Goal: Task Accomplishment & Management: Manage account settings

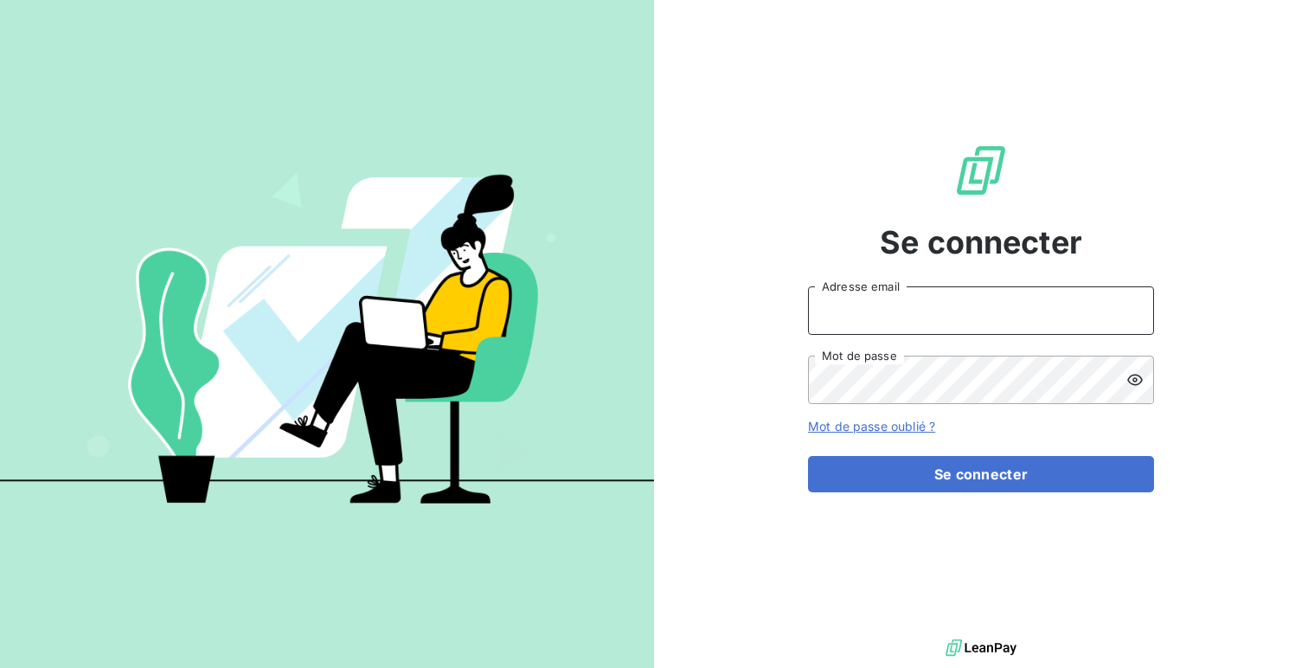
click at [826, 301] on input "Adresse email" at bounding box center [981, 310] width 346 height 48
type input "admin@sonatelict"
click at [808, 456] on button "Se connecter" at bounding box center [981, 474] width 346 height 36
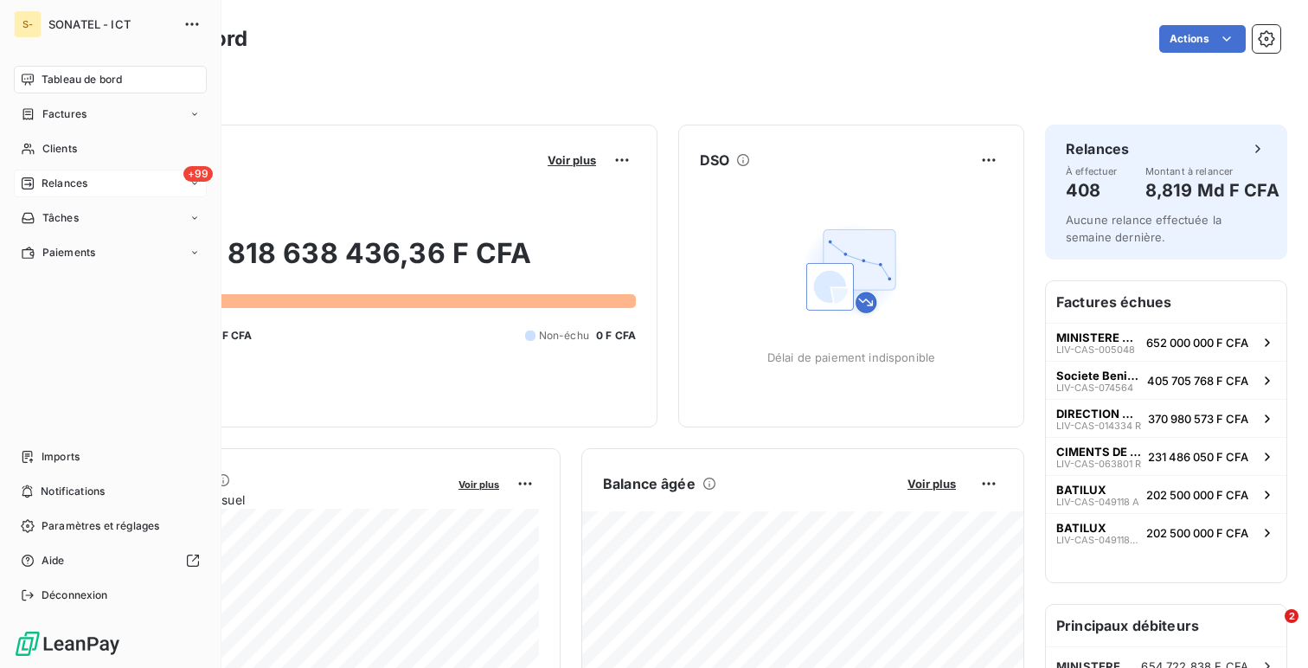
click at [98, 182] on div "+99 Relances" at bounding box center [110, 184] width 193 height 28
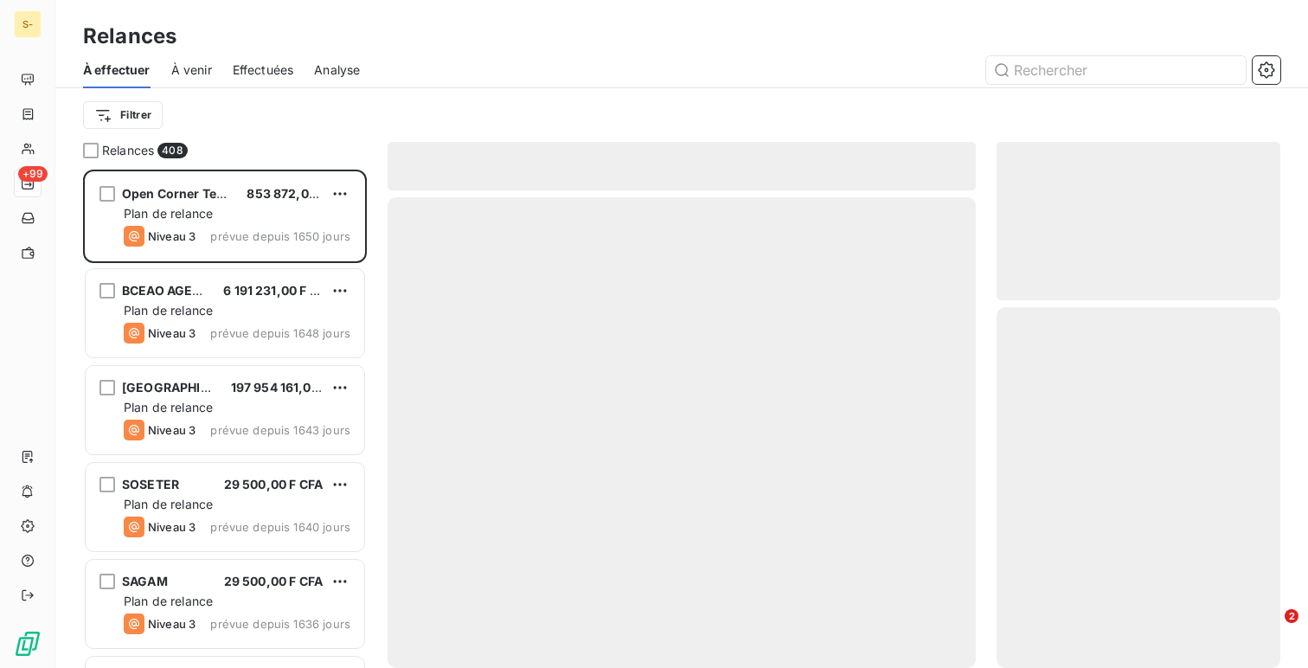
scroll to position [498, 284]
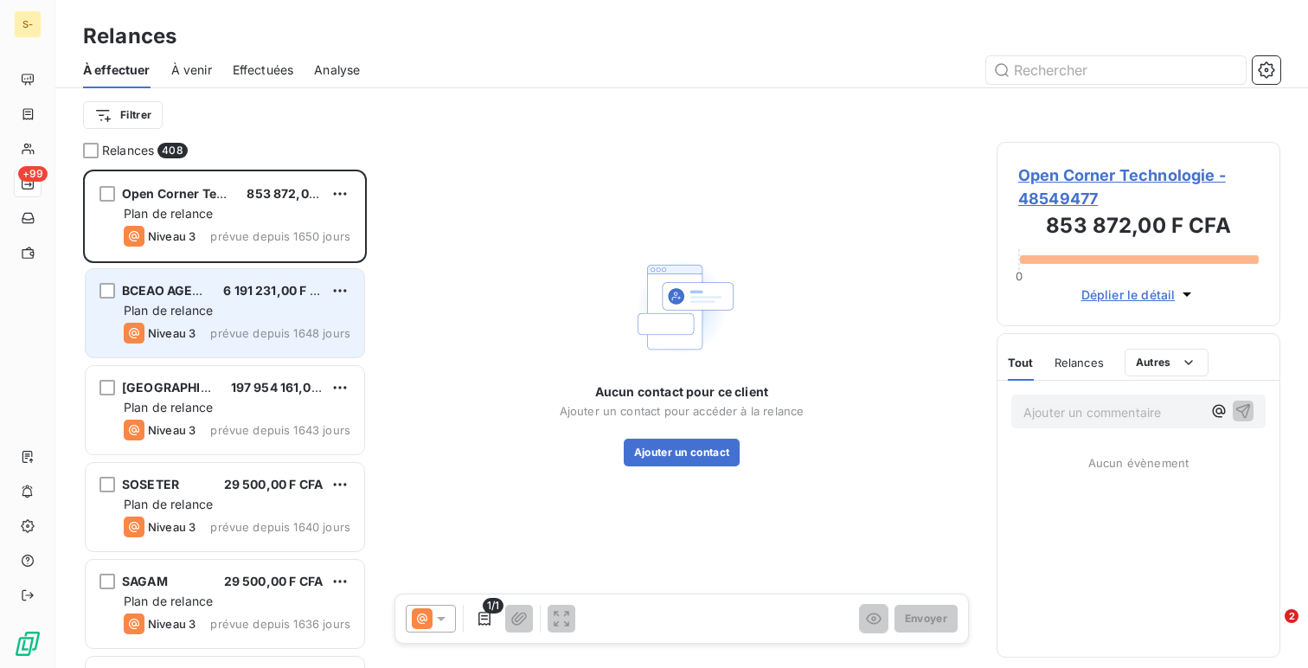
click at [205, 307] on span "Plan de relance" at bounding box center [168, 310] width 89 height 15
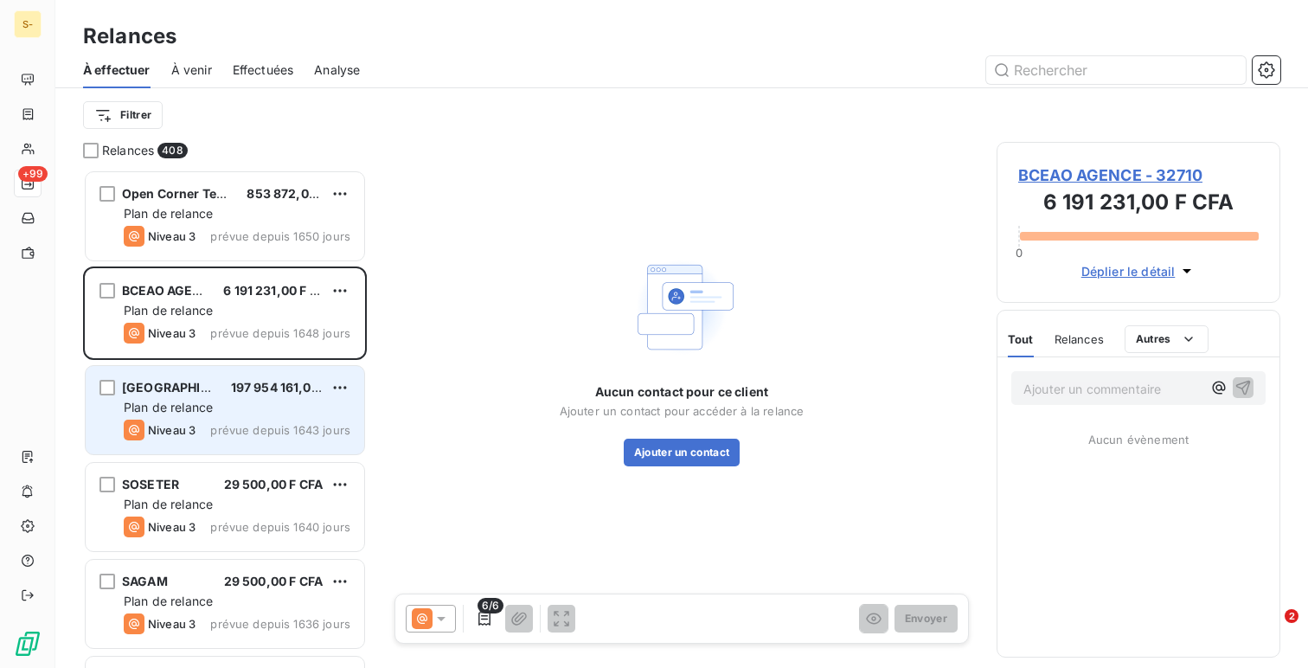
click at [210, 429] on div "Niveau 3 prévue depuis 1643 jours" at bounding box center [237, 430] width 227 height 21
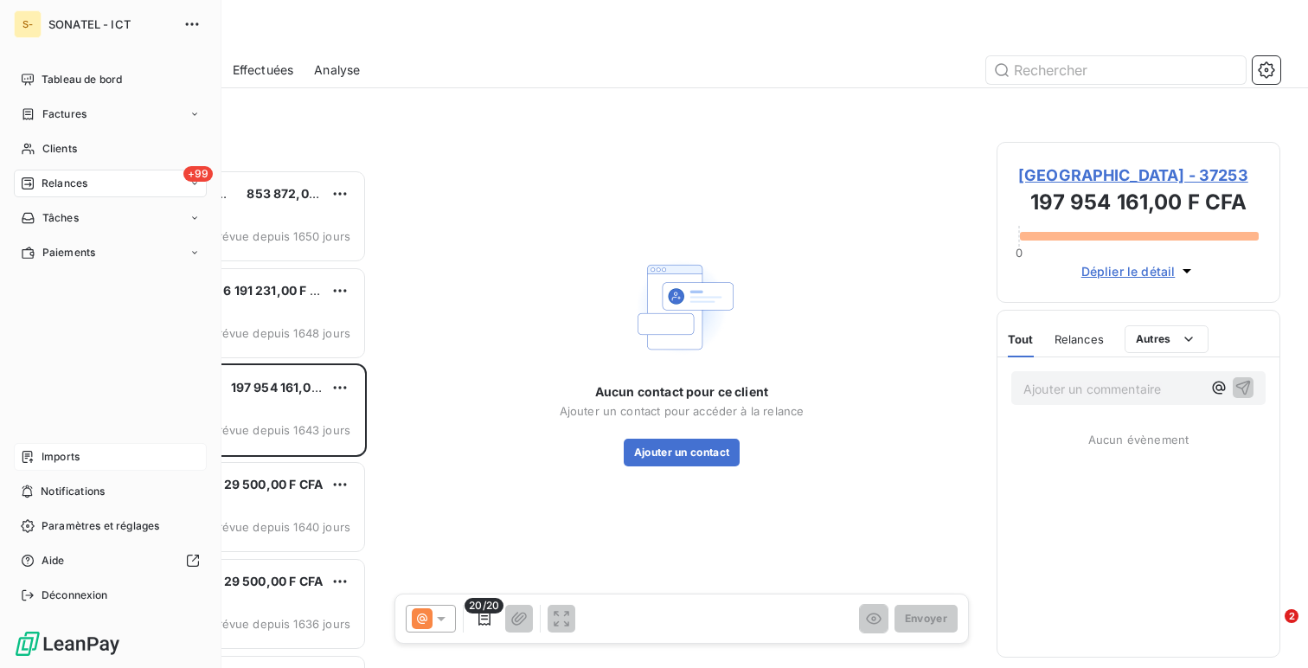
click at [69, 468] on div "Imports" at bounding box center [110, 457] width 193 height 28
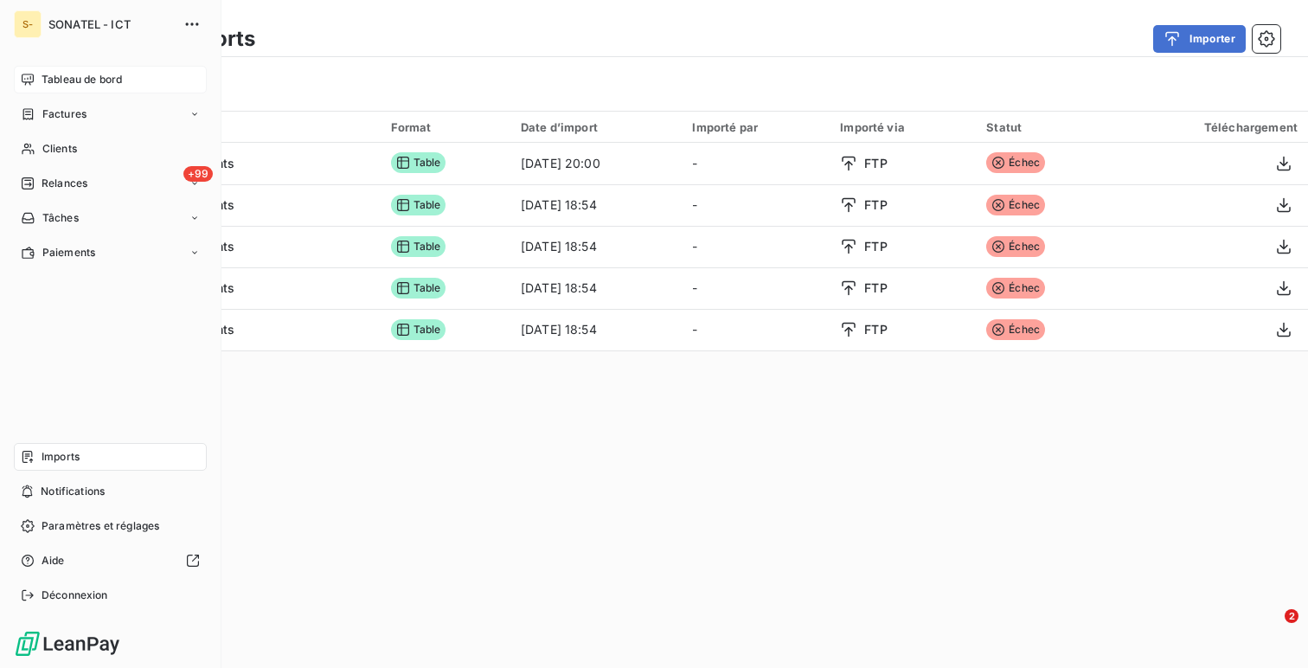
click at [56, 72] on span "Tableau de bord" at bounding box center [82, 80] width 80 height 16
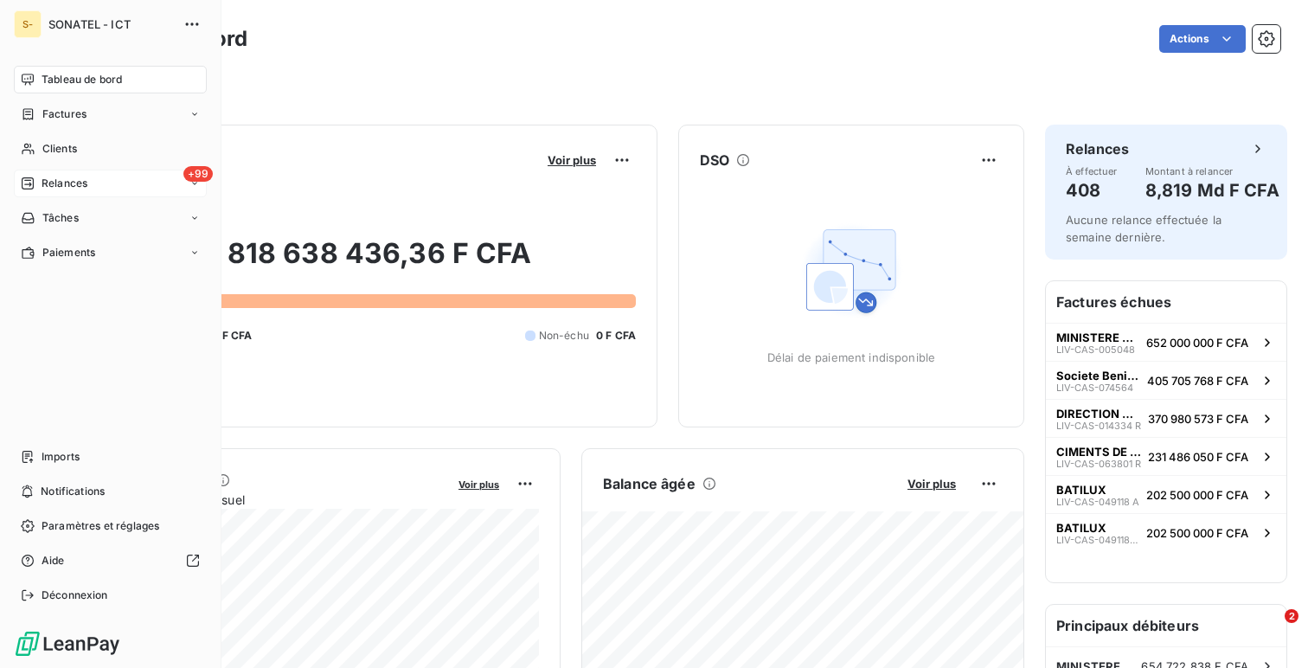
click at [74, 184] on span "Relances" at bounding box center [65, 184] width 46 height 16
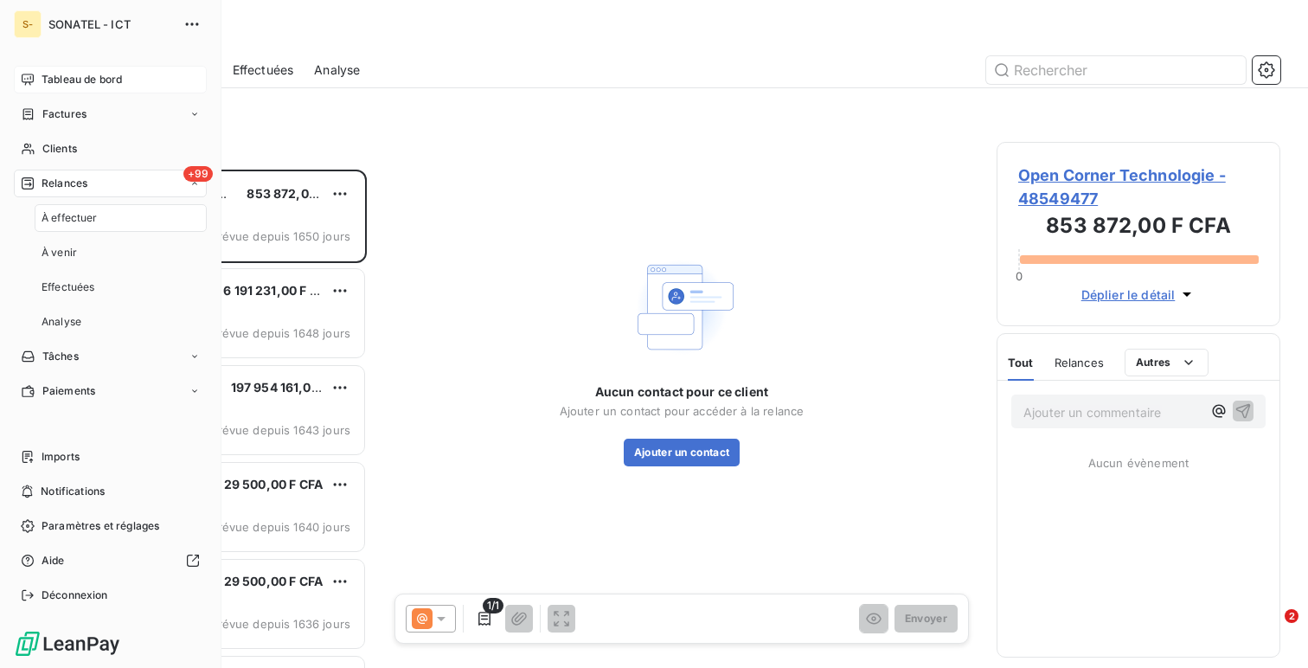
scroll to position [498, 284]
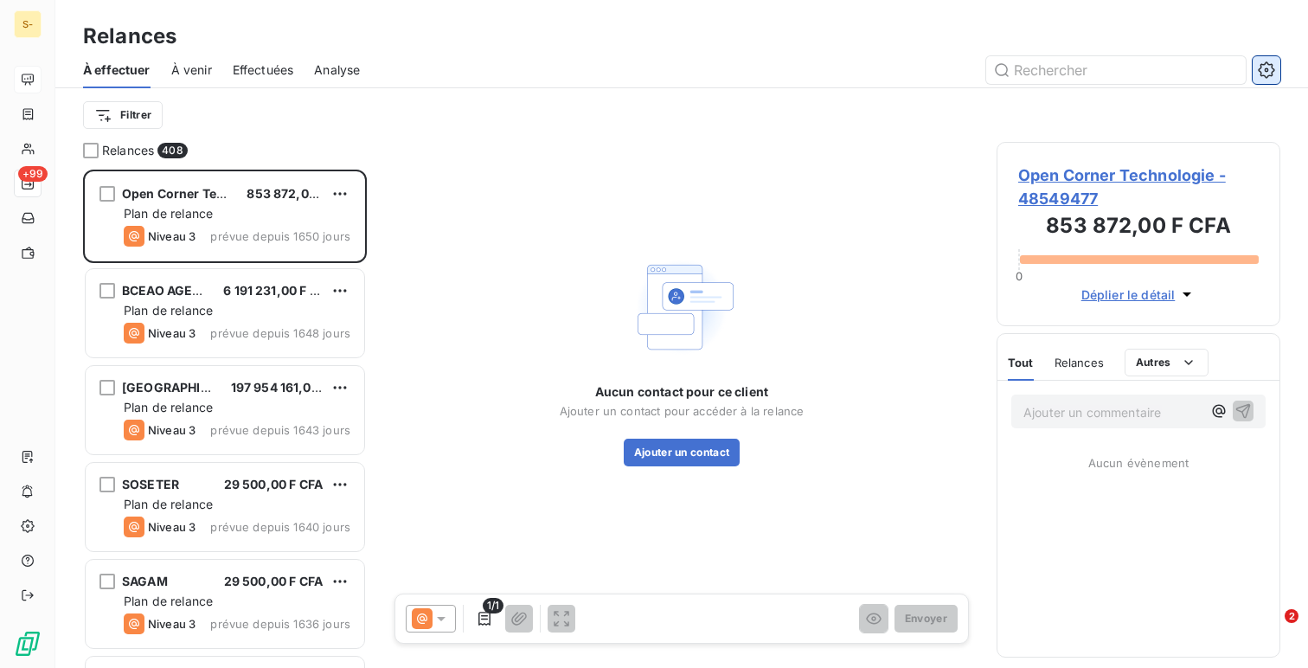
click at [1271, 68] on icon "button" at bounding box center [1266, 69] width 17 height 17
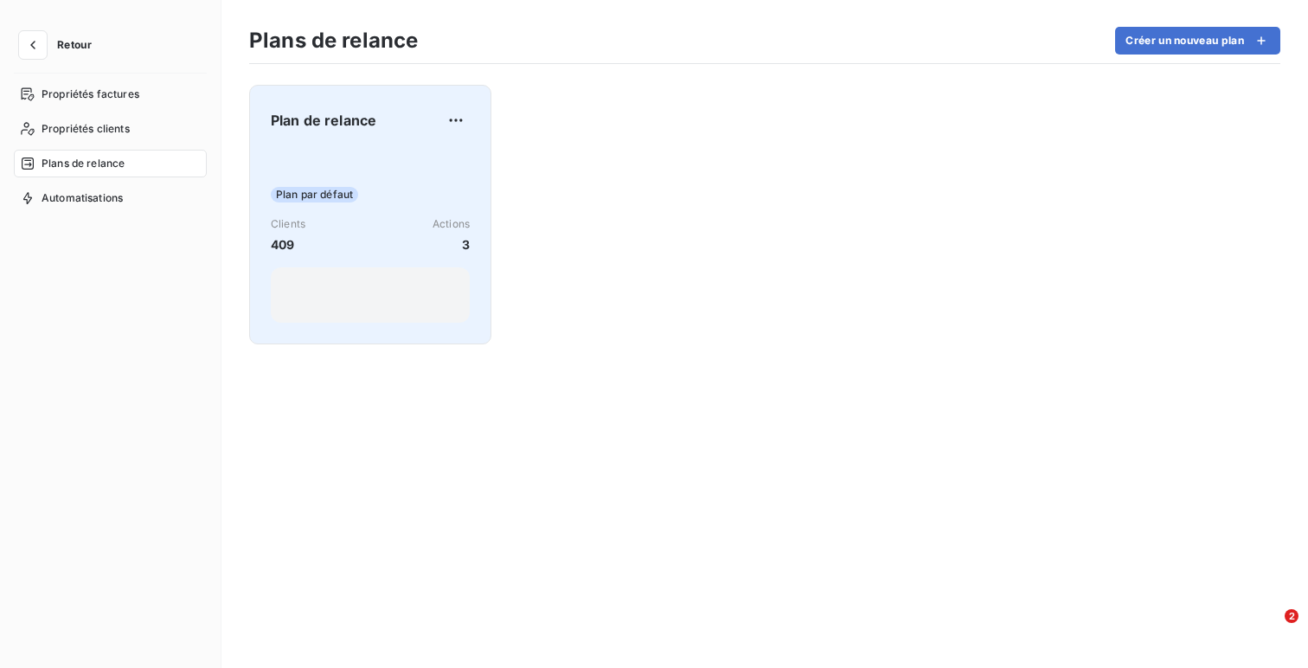
click at [345, 168] on div "Plan par défaut Clients 409 Actions 3" at bounding box center [370, 235] width 199 height 175
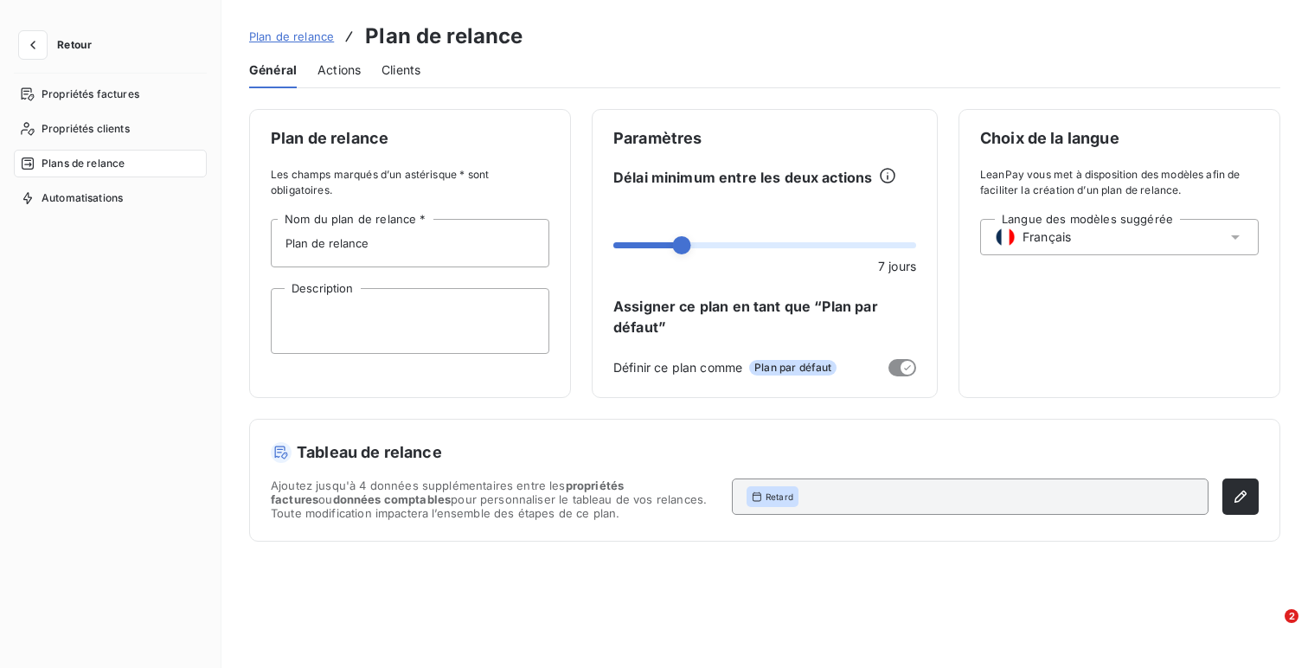
click at [16, 50] on button "Retour" at bounding box center [60, 45] width 92 height 28
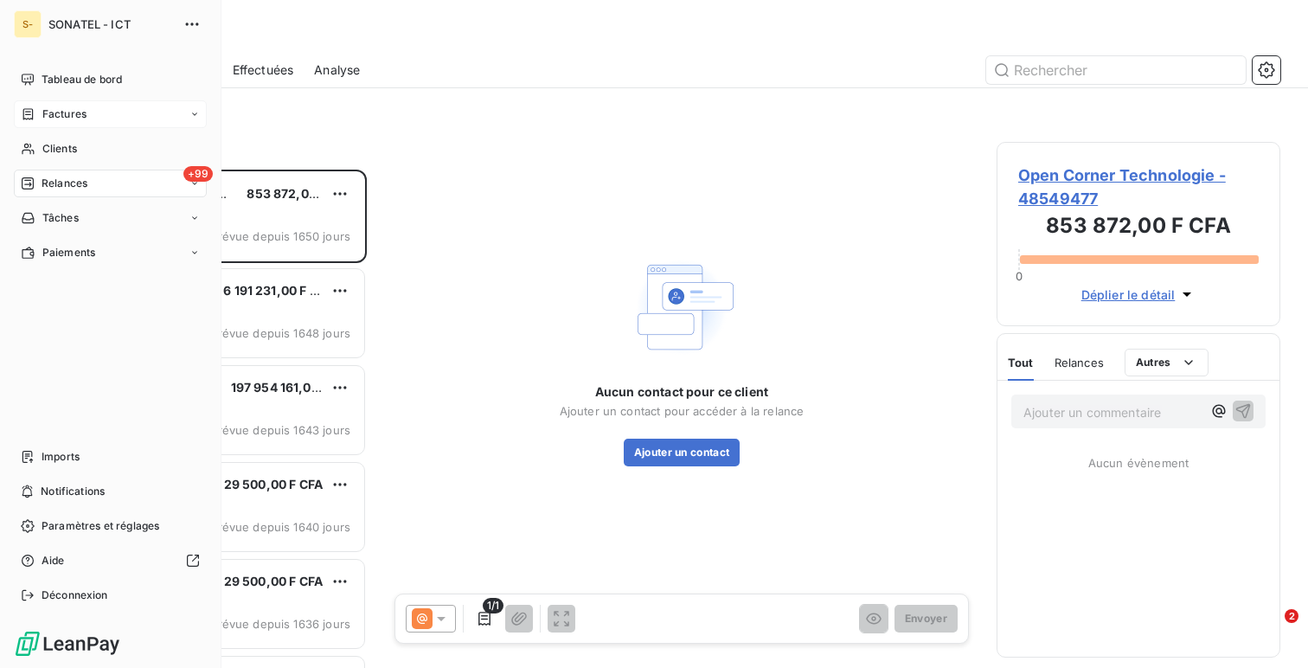
scroll to position [498, 284]
click at [106, 91] on div "Tableau de bord" at bounding box center [110, 80] width 193 height 28
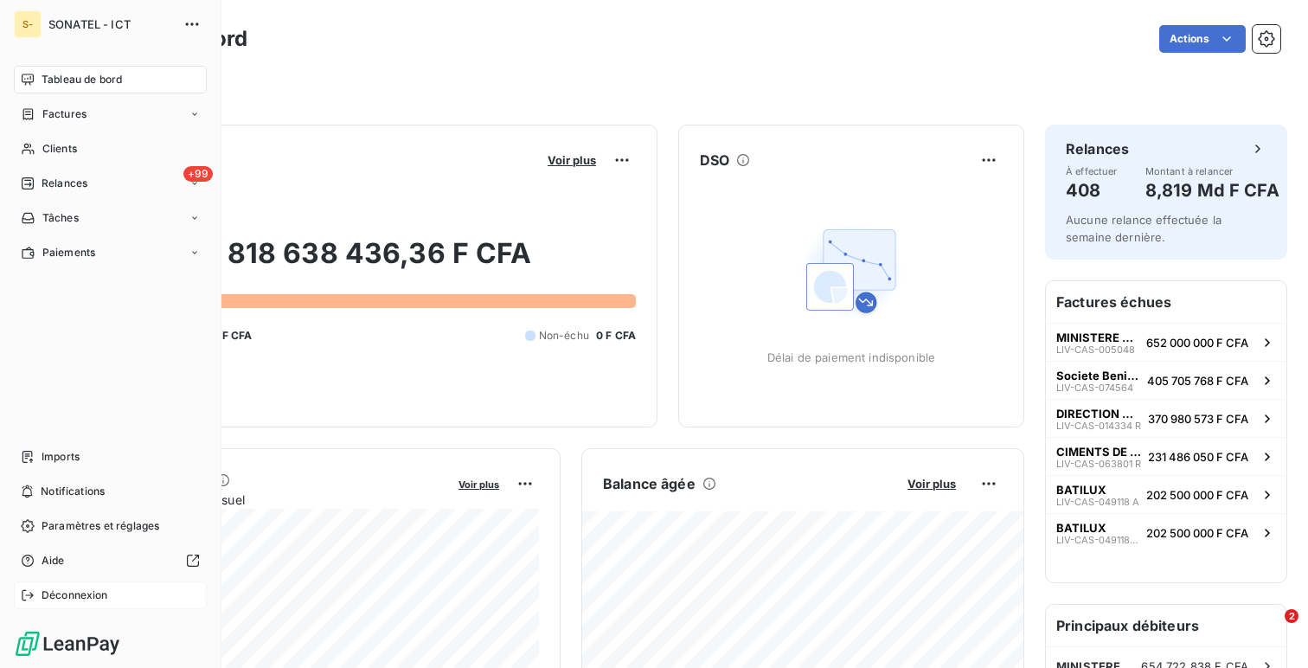
click at [72, 606] on div "Déconnexion" at bounding box center [110, 596] width 193 height 28
